Goal: Task Accomplishment & Management: Manage account settings

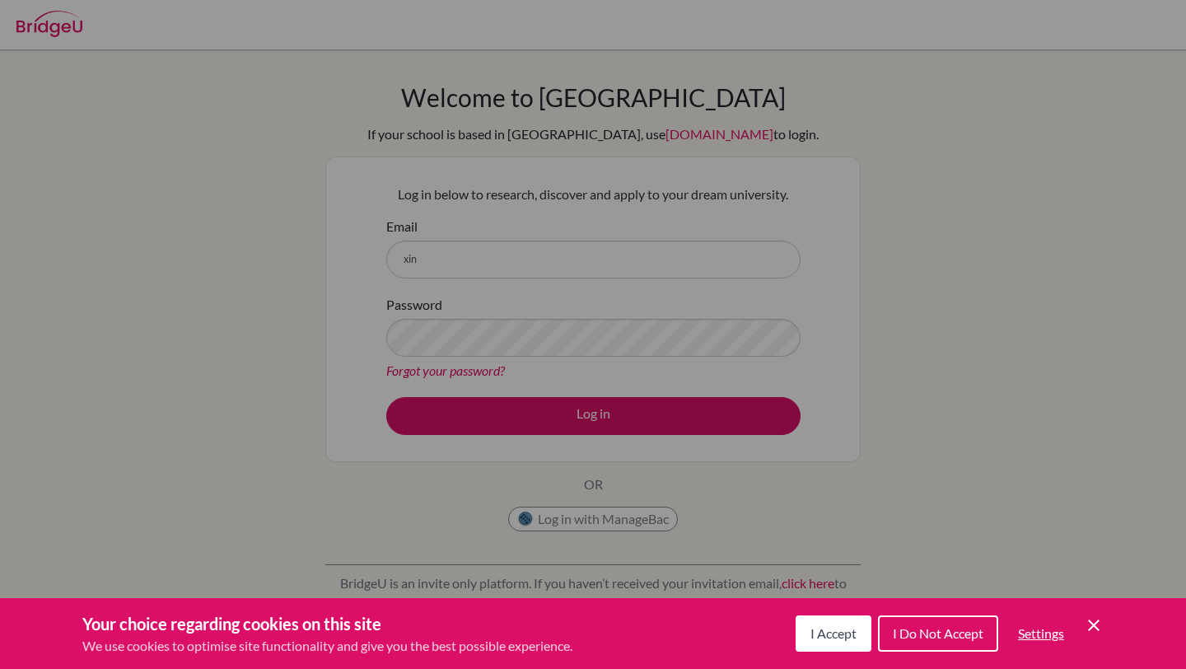
click at [837, 640] on span "I Accept" at bounding box center [833, 633] width 46 height 16
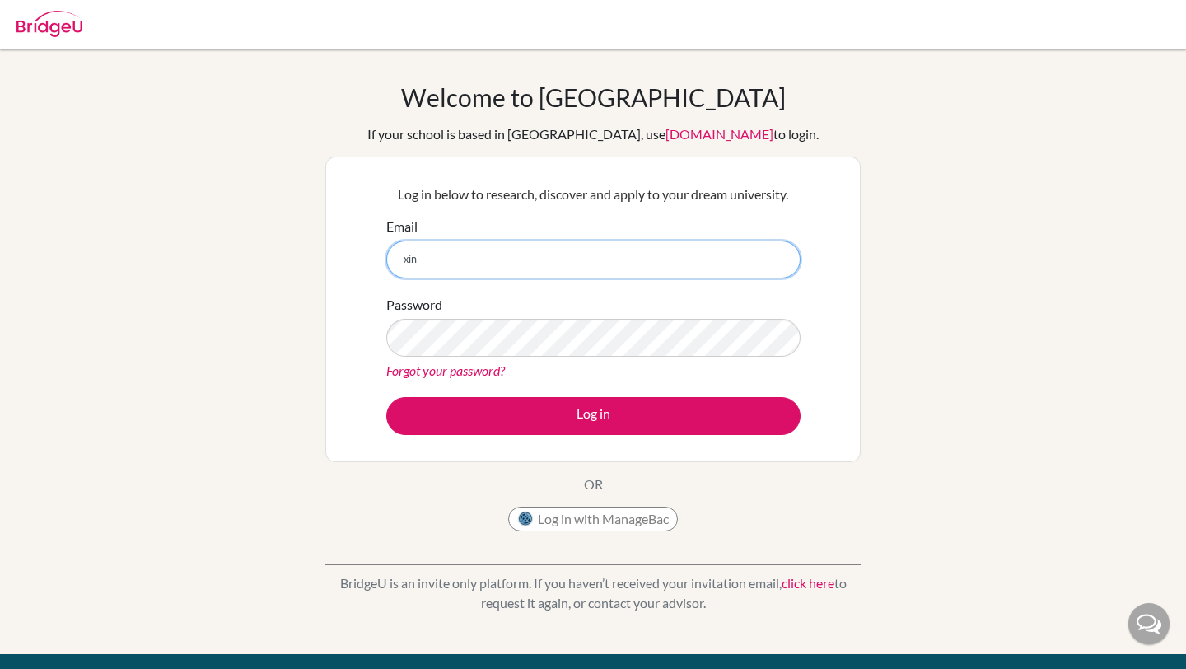
click at [445, 263] on input "xin" at bounding box center [593, 260] width 414 height 38
click at [499, 257] on input "[EMAIL_ADDRESS][DOMAIN_NAME]" at bounding box center [593, 260] width 414 height 38
click at [499, 262] on input "[EMAIL_ADDRESS][DOMAIN_NAME]" at bounding box center [593, 260] width 414 height 38
type input "[EMAIL_ADDRESS][DOMAIN_NAME]"
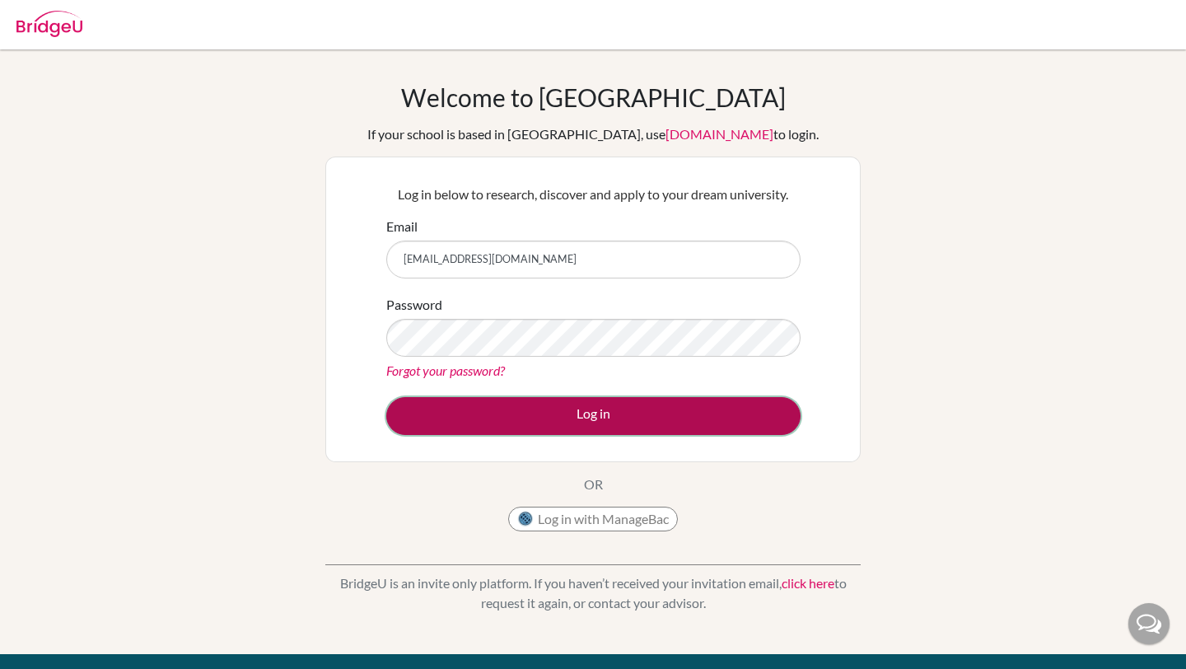
click at [593, 421] on button "Log in" at bounding box center [593, 416] width 414 height 38
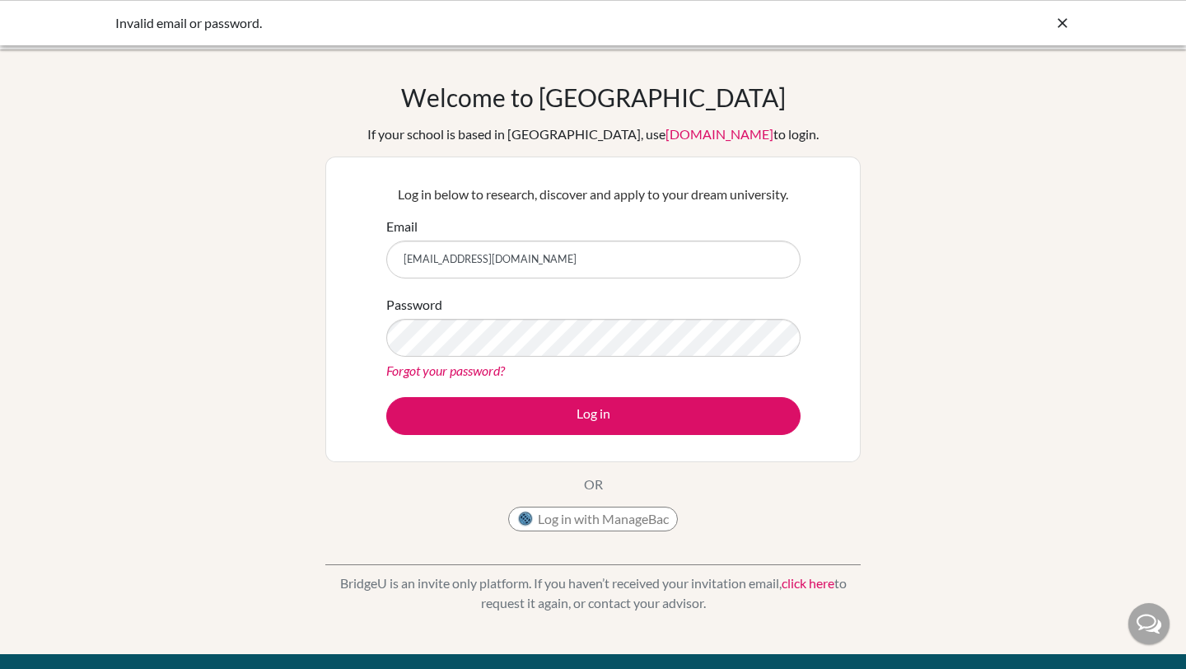
click at [483, 376] on link "Forgot your password?" at bounding box center [445, 370] width 119 height 16
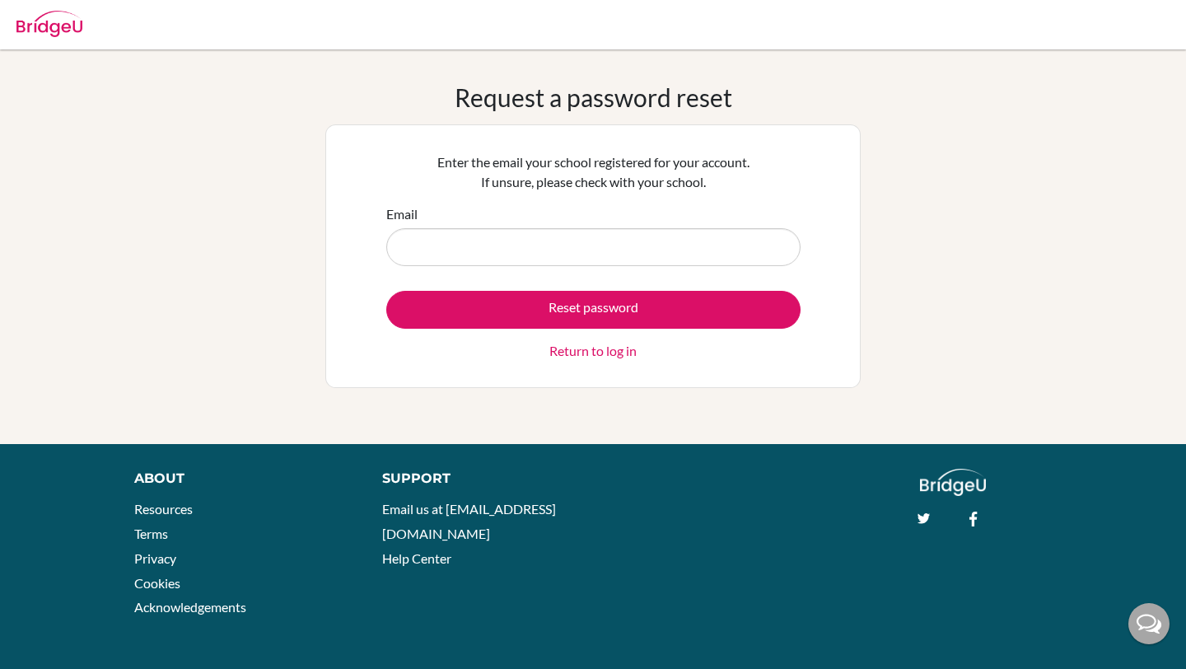
click at [567, 232] on input "Email" at bounding box center [593, 247] width 414 height 38
type input "[EMAIL_ADDRESS][DOMAIN_NAME]"
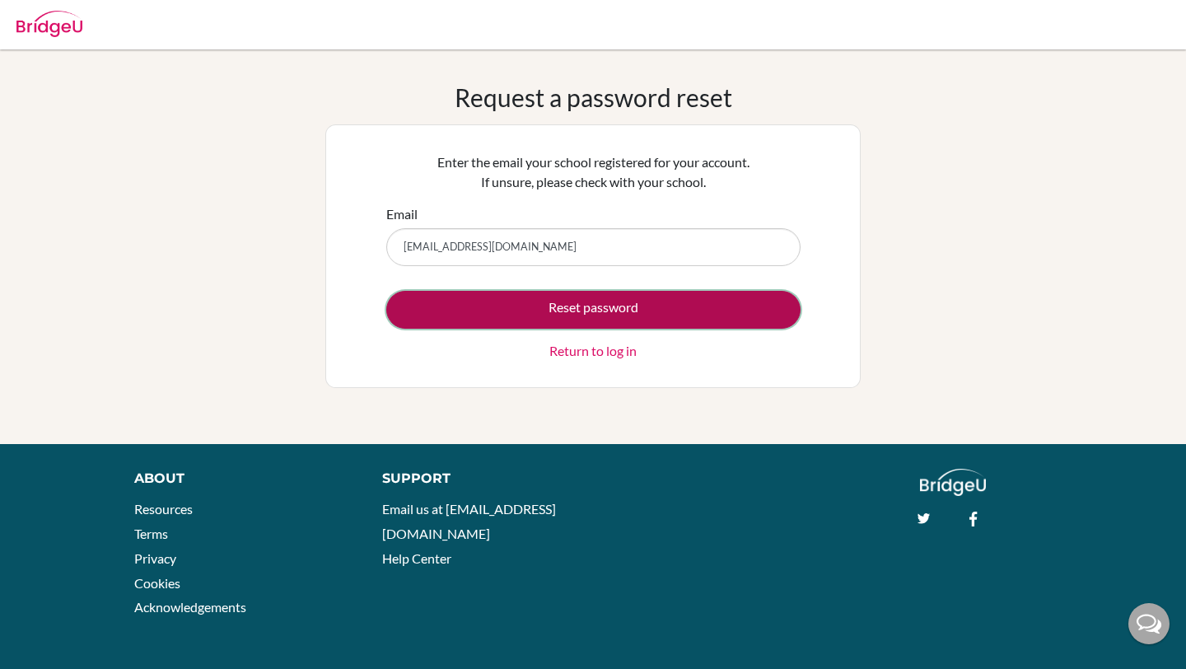
click at [568, 313] on button "Reset password" at bounding box center [593, 310] width 414 height 38
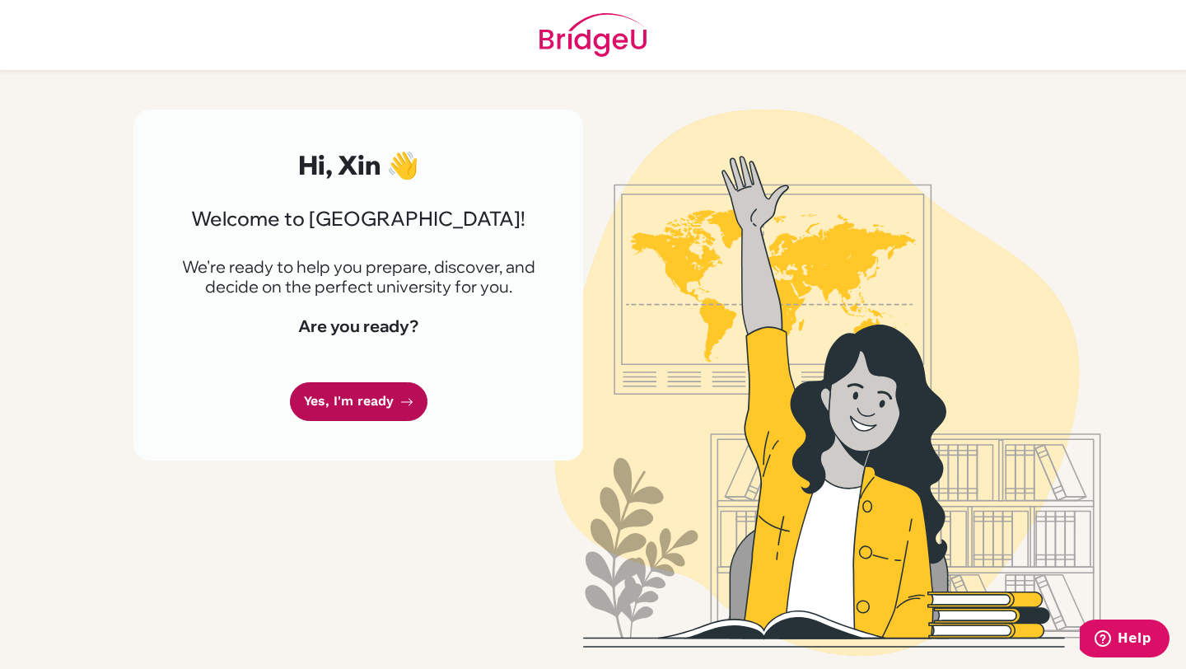
click at [360, 402] on link "Yes, I'm ready" at bounding box center [359, 401] width 138 height 39
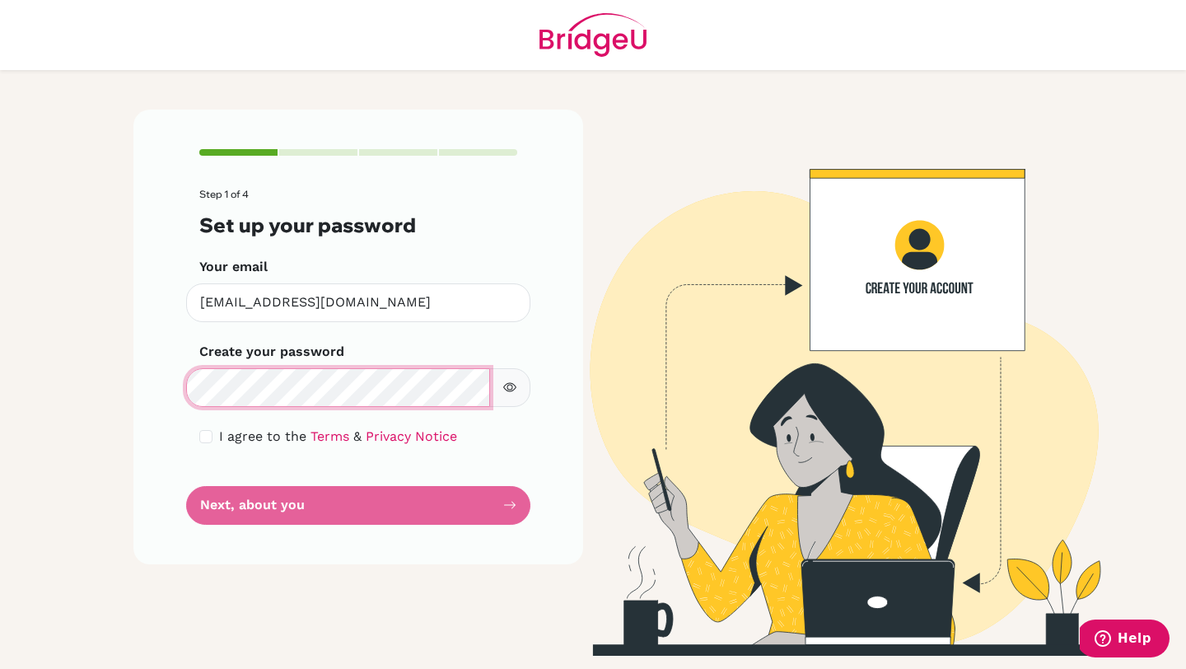
click at [124, 386] on div "Step 1 of 4 Set up your password Your email [EMAIL_ADDRESS][DOMAIN_NAME] Invali…" at bounding box center [358, 383] width 469 height 546
click at [403, 408] on form "Step 1 of 4 Set up your password Your email xin.tan@students.aobajapan.jp Inval…" at bounding box center [358, 357] width 318 height 336
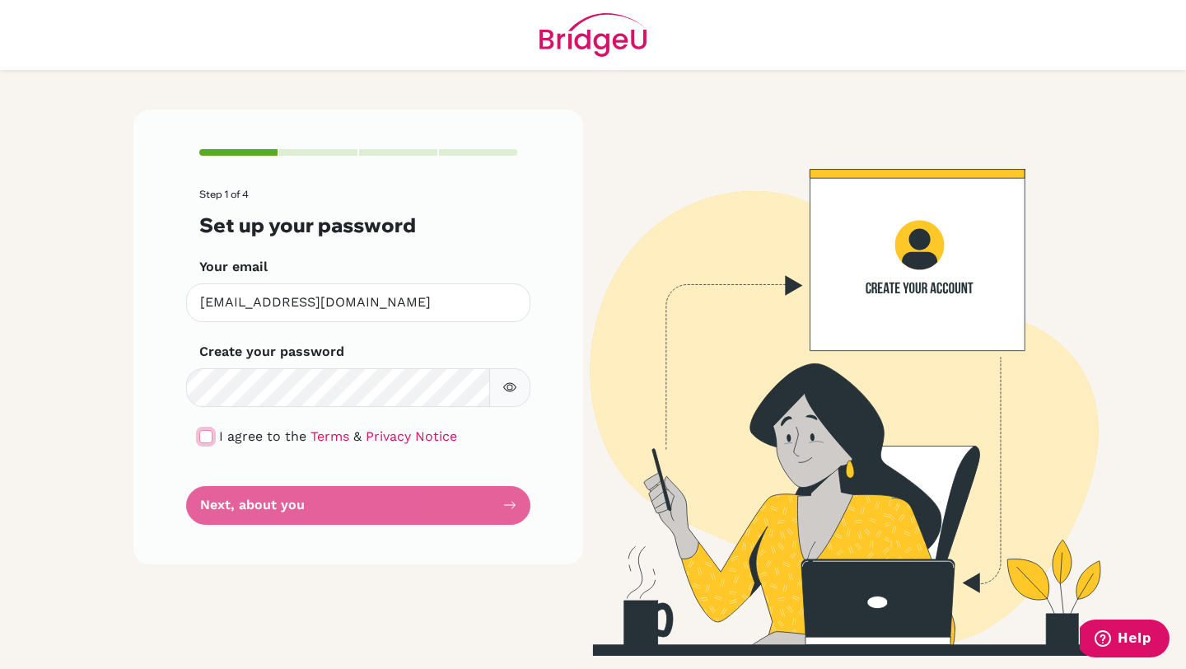
click at [207, 431] on input "checkbox" at bounding box center [205, 436] width 13 height 13
checkbox input "true"
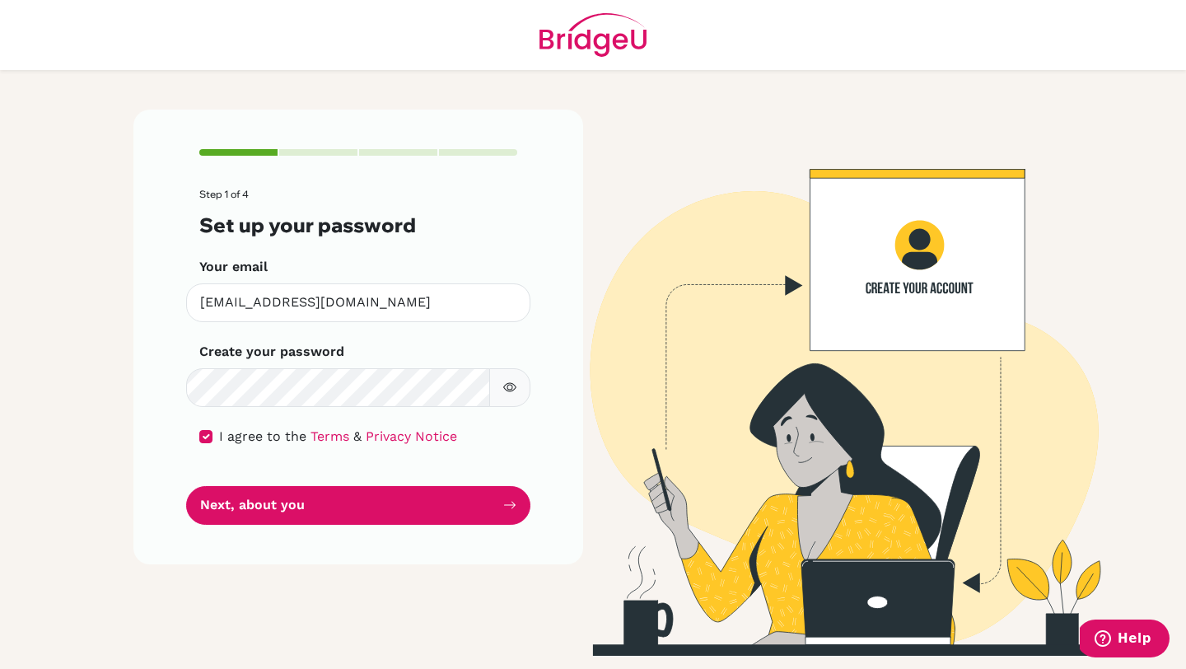
click at [497, 402] on button "button" at bounding box center [509, 387] width 41 height 39
click at [518, 398] on button "button" at bounding box center [509, 387] width 41 height 39
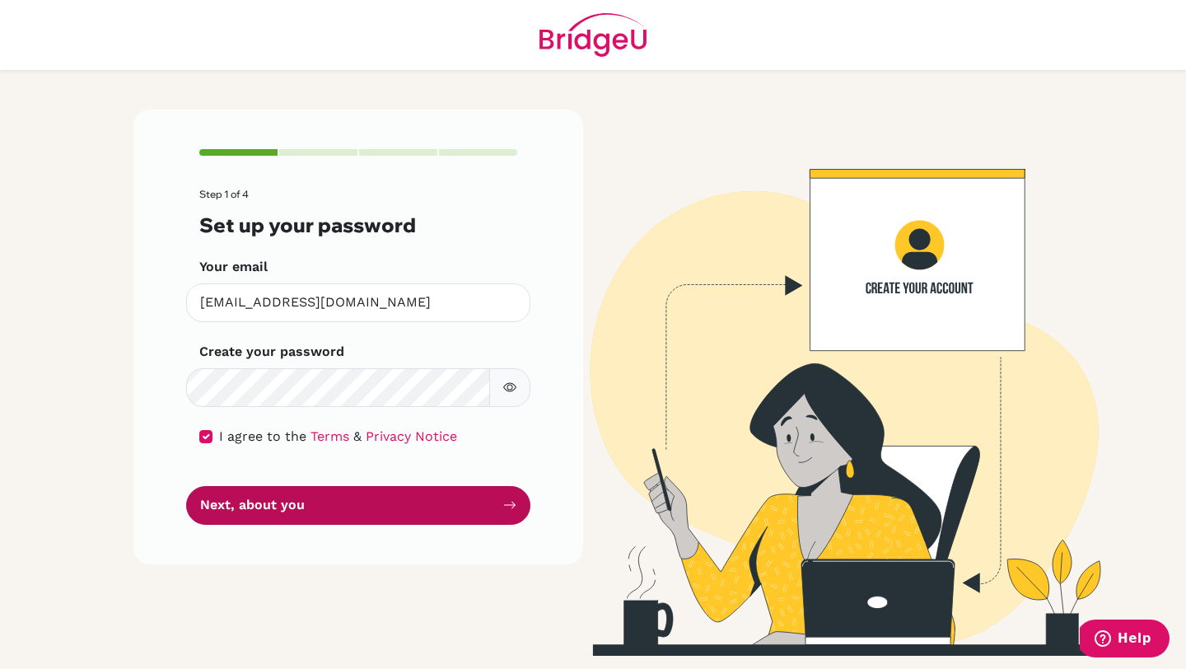
click at [382, 506] on button "Next, about you" at bounding box center [358, 505] width 344 height 39
